Goal: Find specific page/section: Find specific page/section

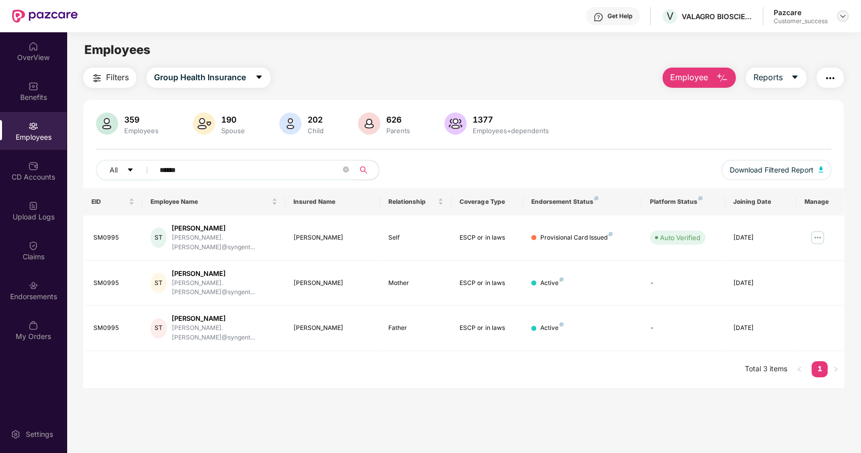
click at [841, 19] on img at bounding box center [842, 16] width 8 height 8
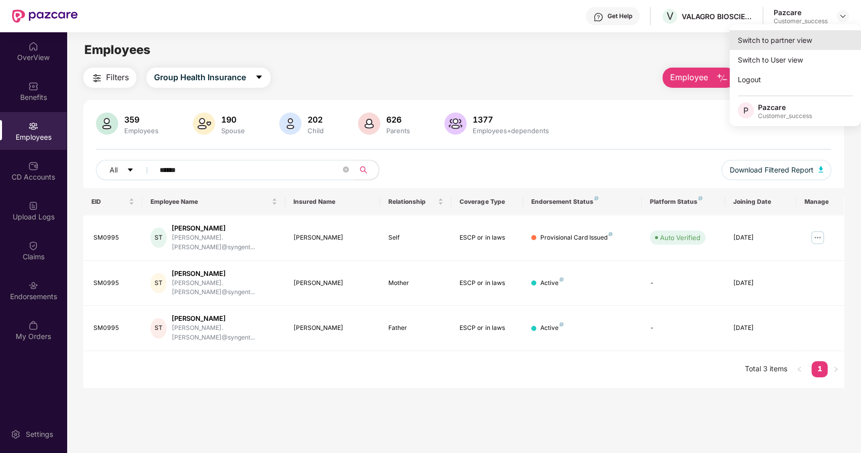
click at [788, 39] on div "Switch to partner view" at bounding box center [794, 40] width 131 height 20
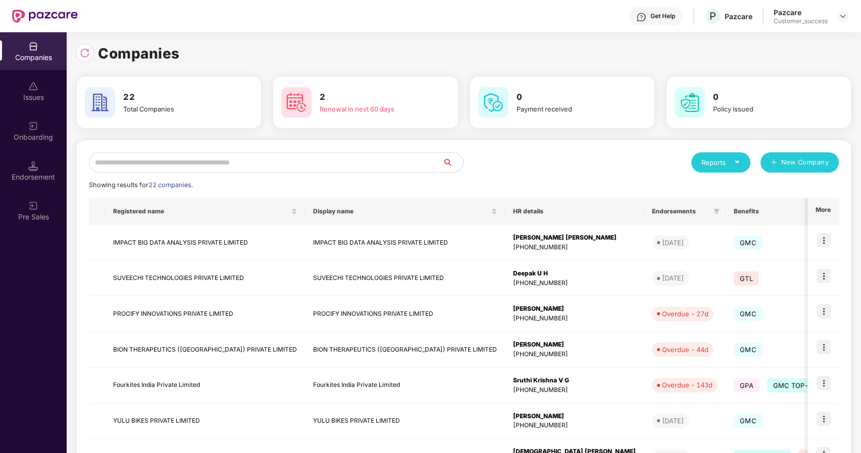
click at [185, 166] on input "text" at bounding box center [266, 162] width 354 height 20
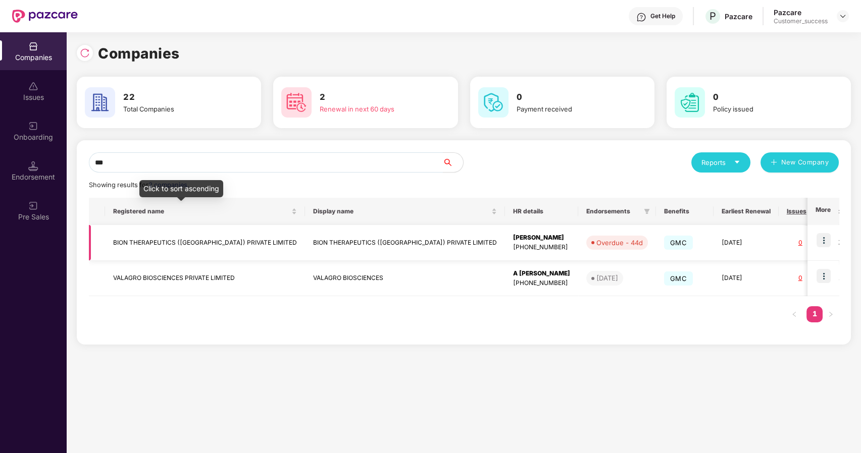
type input "***"
click at [155, 243] on td "BION THERAPEUTICS ([GEOGRAPHIC_DATA]) PRIVATE LIMITED" at bounding box center [205, 243] width 200 height 36
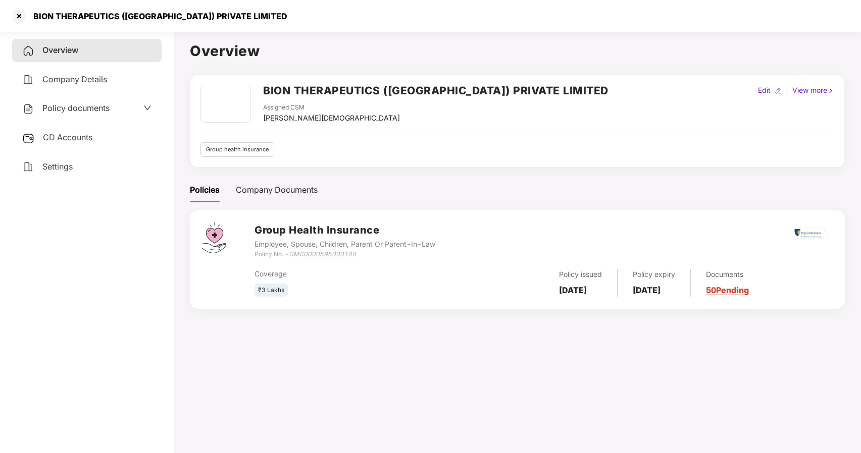
click at [91, 111] on span "Policy documents" at bounding box center [75, 108] width 67 height 10
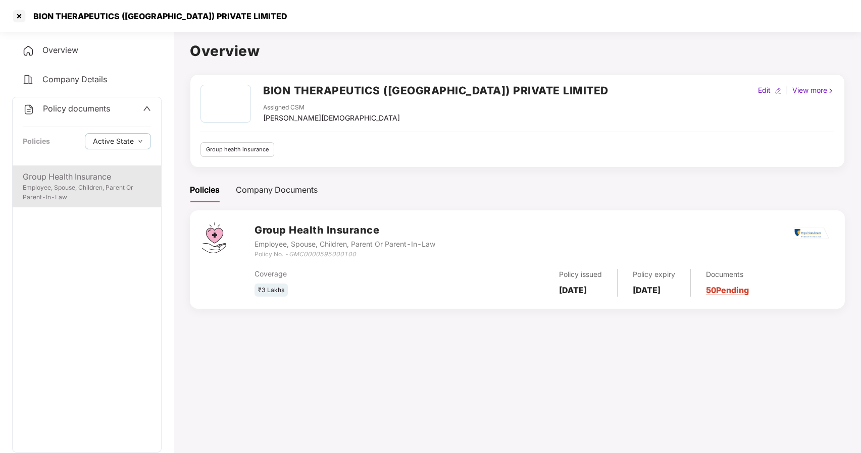
click at [91, 181] on div "Group Health Insurance" at bounding box center [87, 177] width 128 height 13
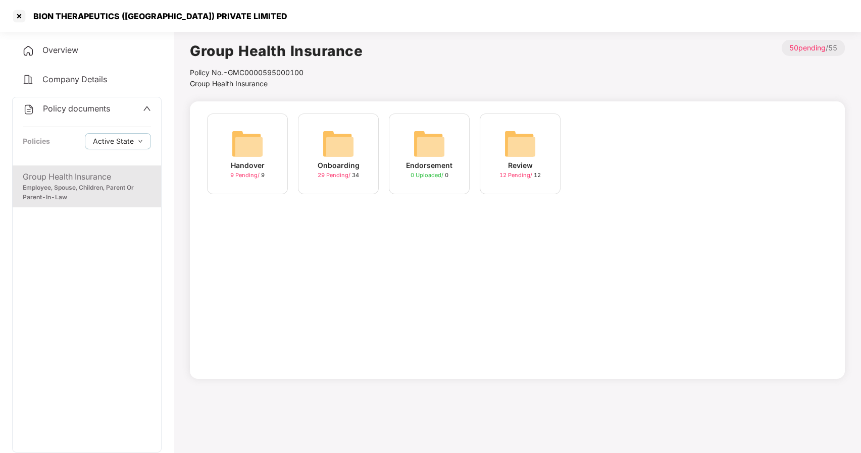
click at [331, 165] on div "Onboarding" at bounding box center [338, 165] width 42 height 11
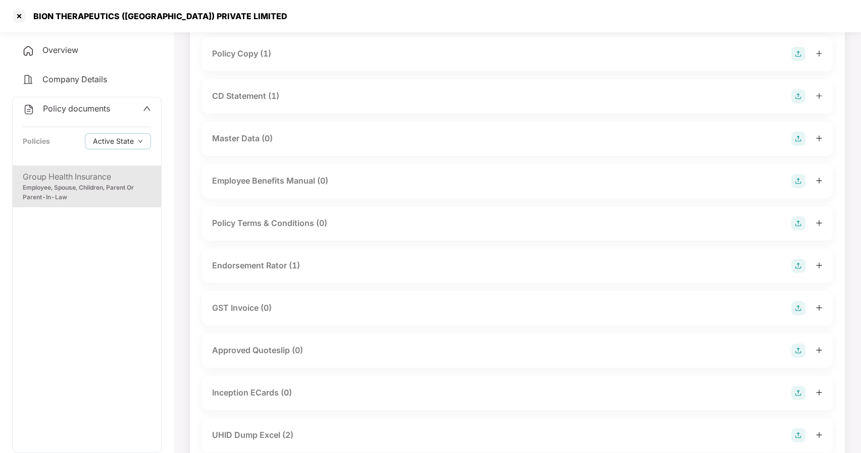
scroll to position [165, 0]
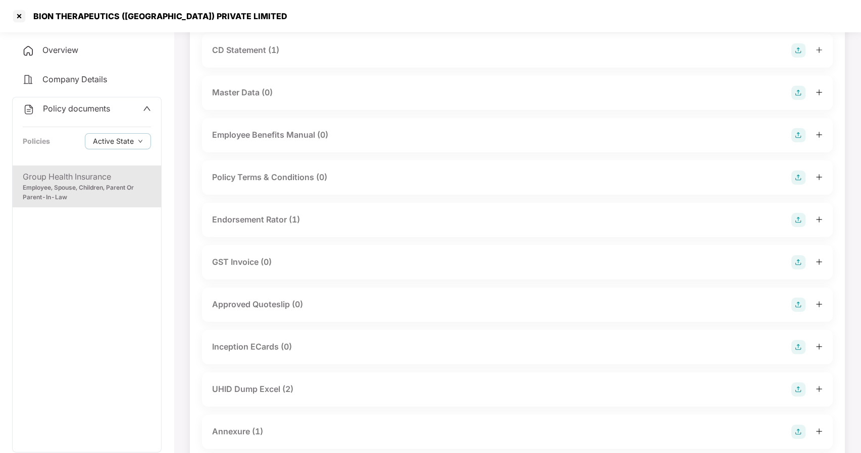
click at [254, 222] on div "Endorsement Rator (1)" at bounding box center [256, 220] width 88 height 13
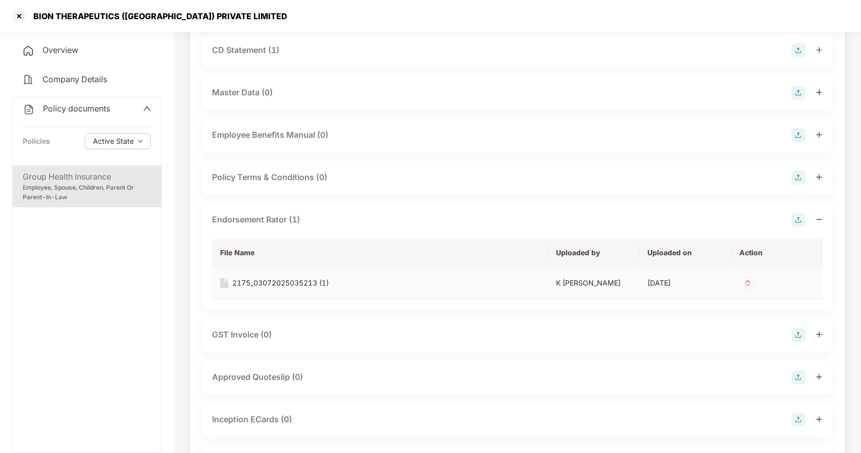
click at [289, 279] on div "2175_03072025035213 (1)" at bounding box center [280, 283] width 96 height 11
click at [22, 20] on div at bounding box center [19, 16] width 16 height 16
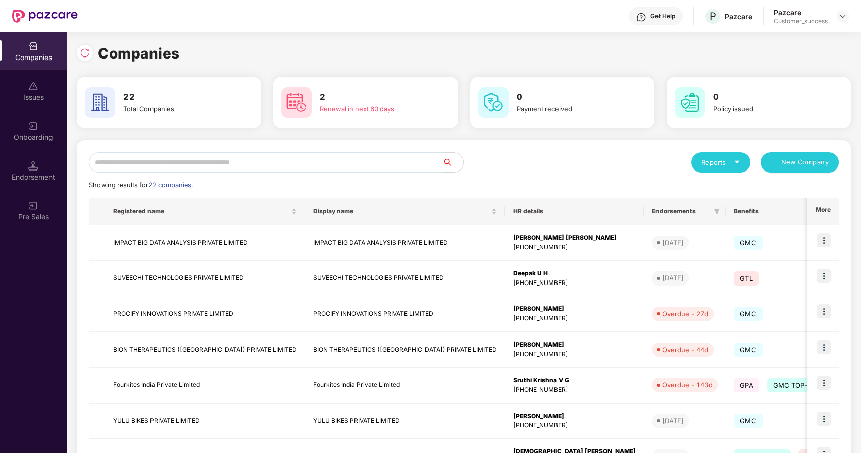
click at [129, 167] on input "text" at bounding box center [266, 162] width 354 height 20
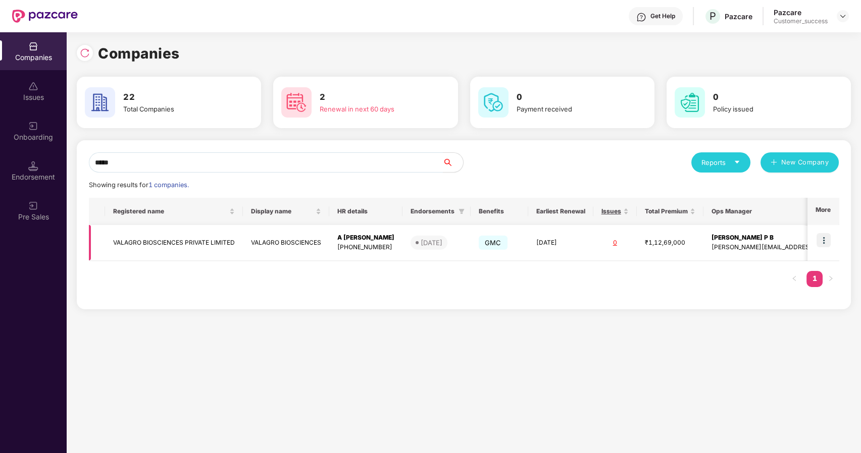
type input "*****"
click at [145, 241] on td "VALAGRO BIOSCIENCES PRIVATE LIMITED" at bounding box center [174, 243] width 138 height 36
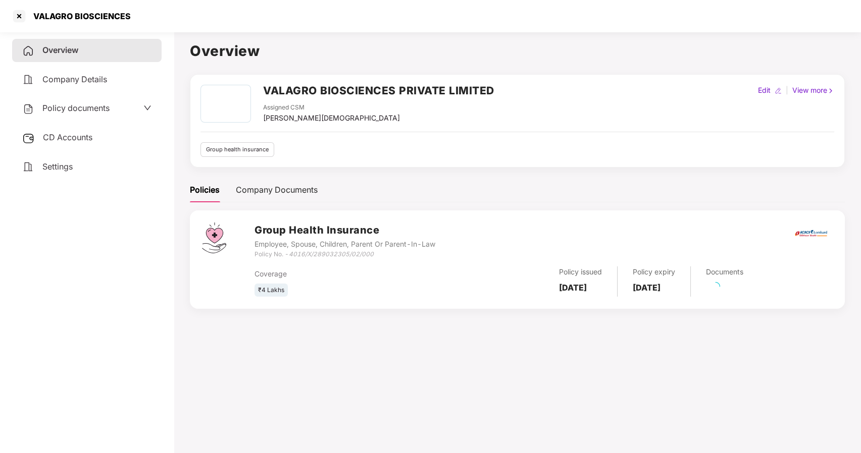
click at [83, 109] on span "Policy documents" at bounding box center [75, 108] width 67 height 10
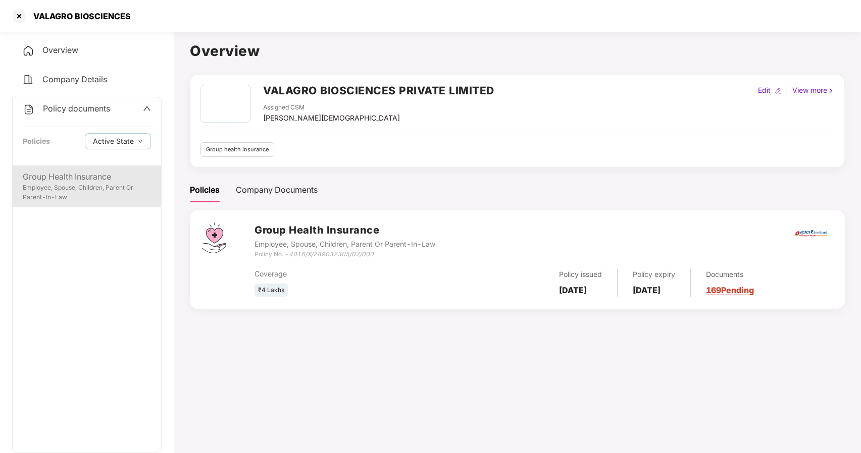
click at [100, 182] on div "Group Health Insurance" at bounding box center [87, 177] width 128 height 13
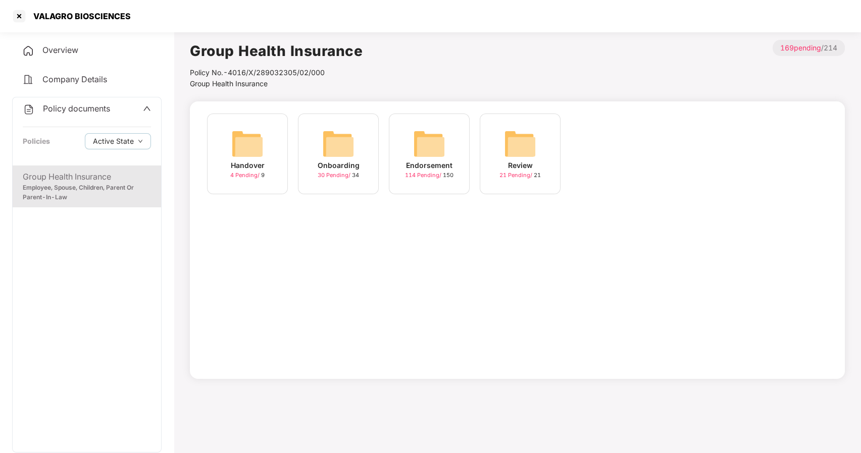
click at [332, 156] on img at bounding box center [338, 144] width 32 height 32
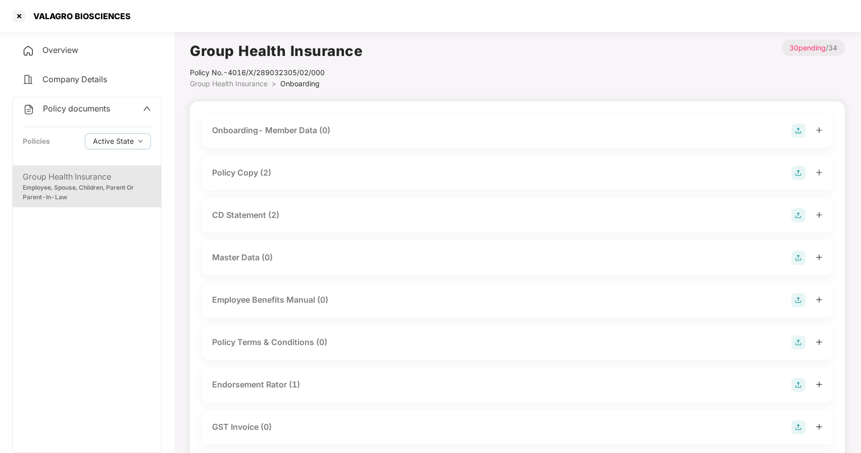
click at [253, 82] on span "Group Health Insurance" at bounding box center [229, 83] width 78 height 9
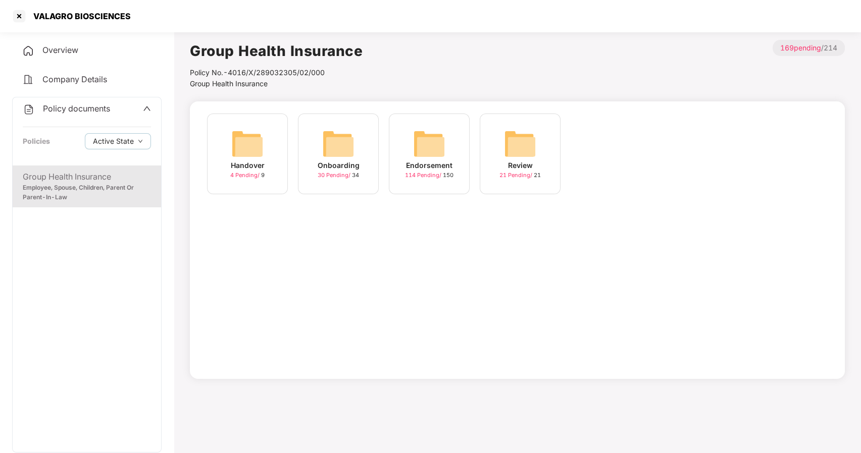
click at [426, 148] on img at bounding box center [429, 144] width 32 height 32
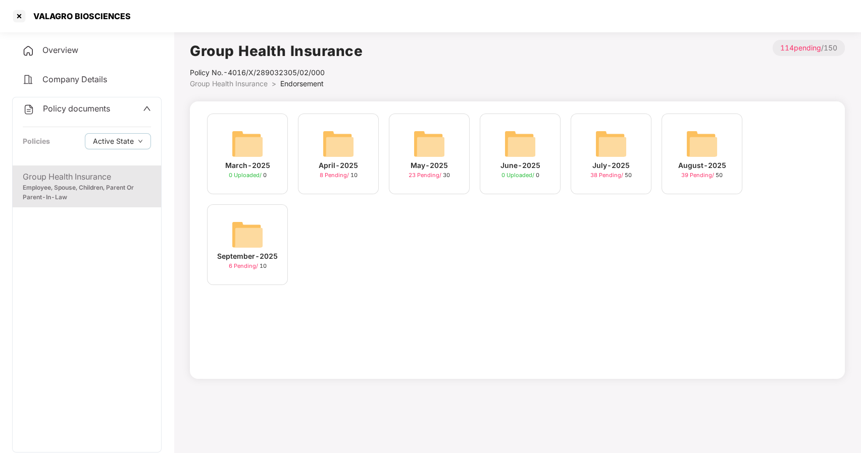
click at [238, 235] on img at bounding box center [247, 235] width 32 height 32
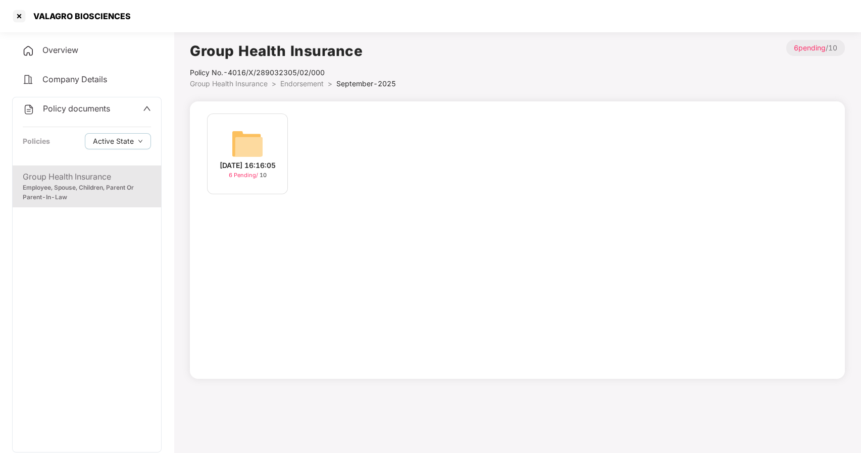
click at [255, 153] on img at bounding box center [247, 144] width 32 height 32
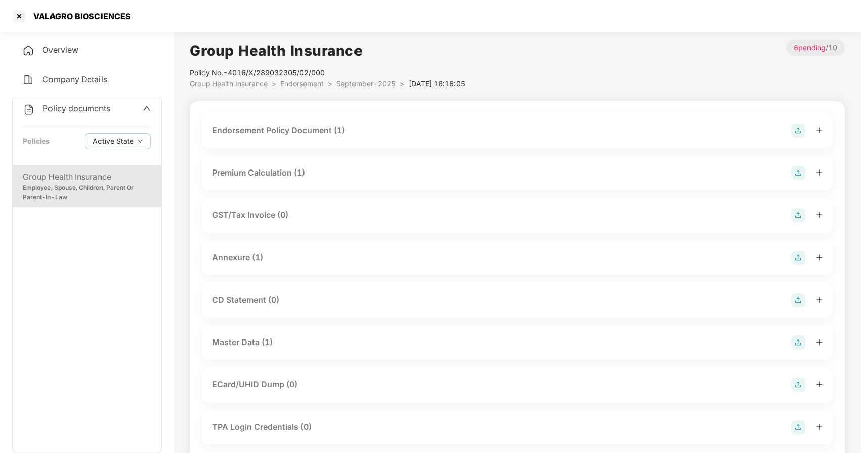
click at [255, 341] on div "Master Data (1)" at bounding box center [242, 342] width 61 height 13
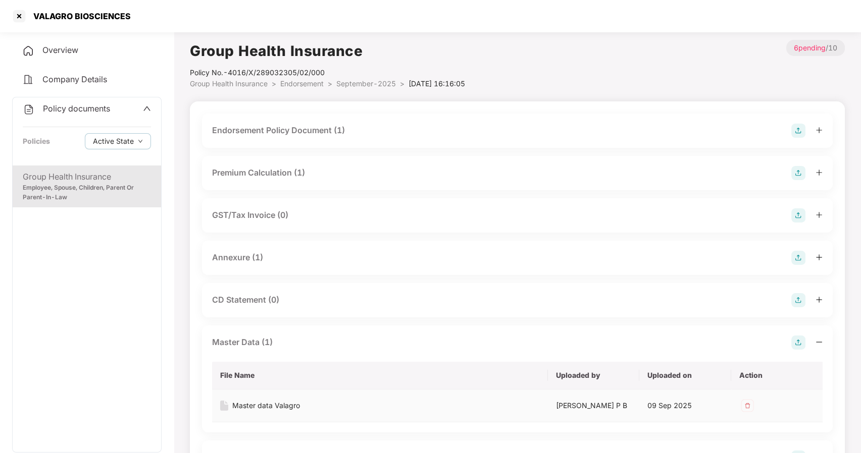
click at [263, 403] on div "Master data Valagro" at bounding box center [266, 405] width 68 height 11
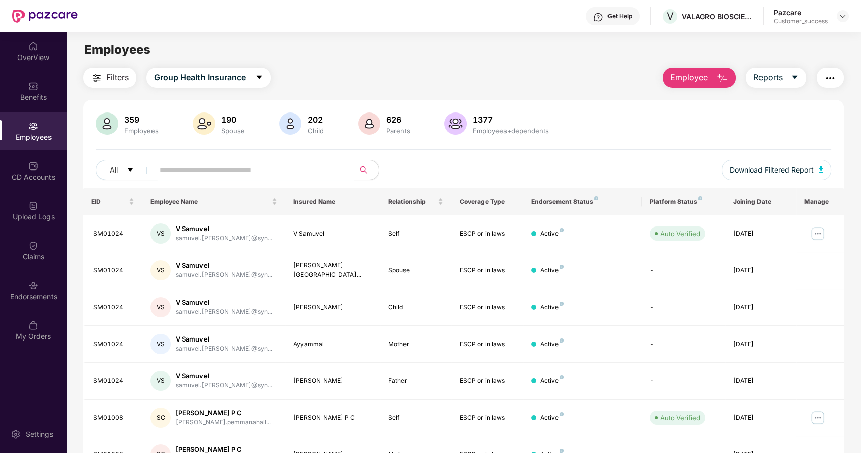
click at [161, 168] on input "text" at bounding box center [249, 170] width 181 height 15
